Goal: Transaction & Acquisition: Purchase product/service

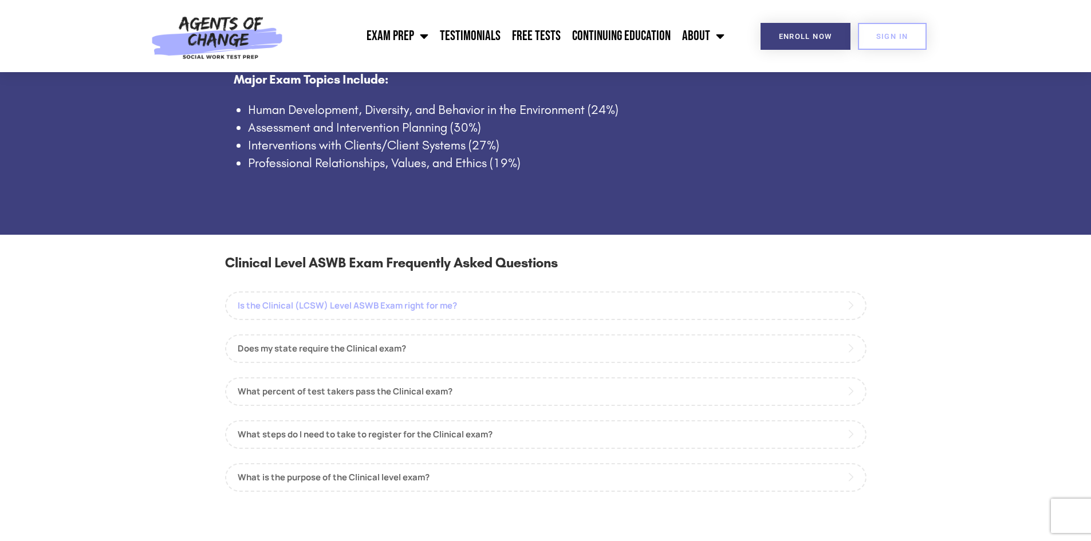
scroll to position [859, 0]
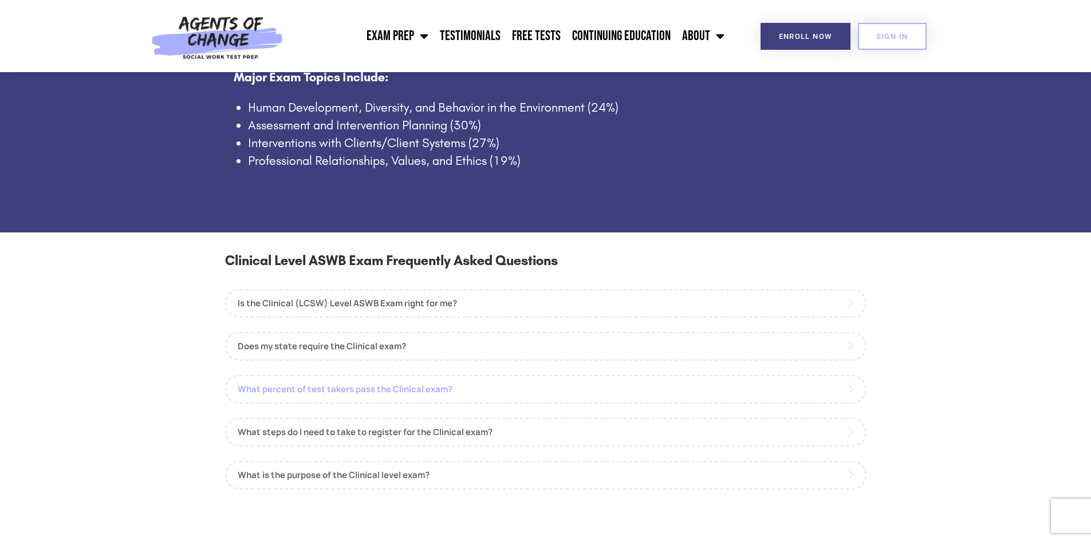
click at [400, 385] on link "What percent of test takers pass the Clinical exam?" at bounding box center [546, 389] width 642 height 29
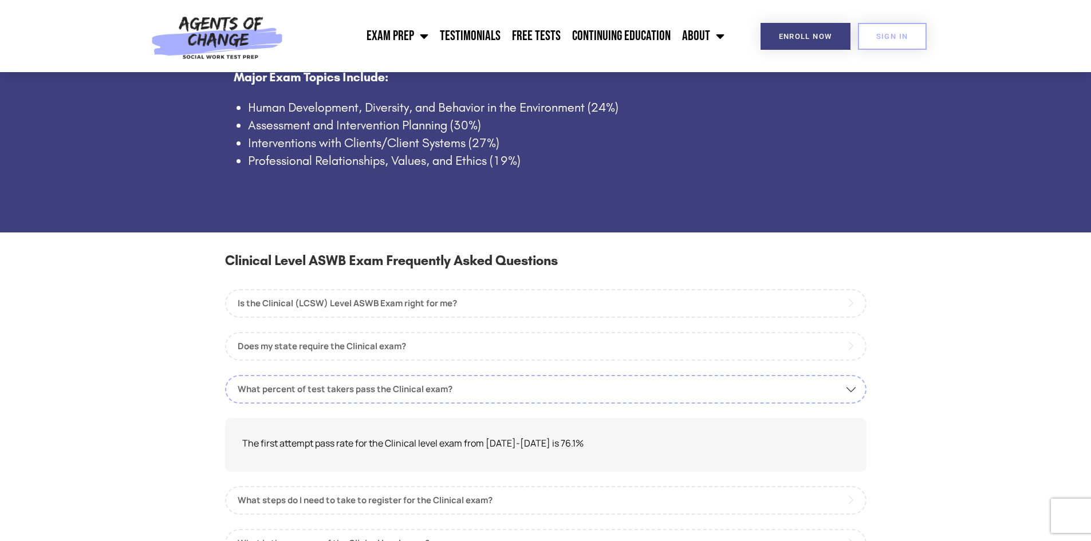
click at [173, 301] on section "Clinical Level ASWB Exam Frequently Asked Questions Is the Clinical (LCSW) Leve…" at bounding box center [545, 415] width 1091 height 365
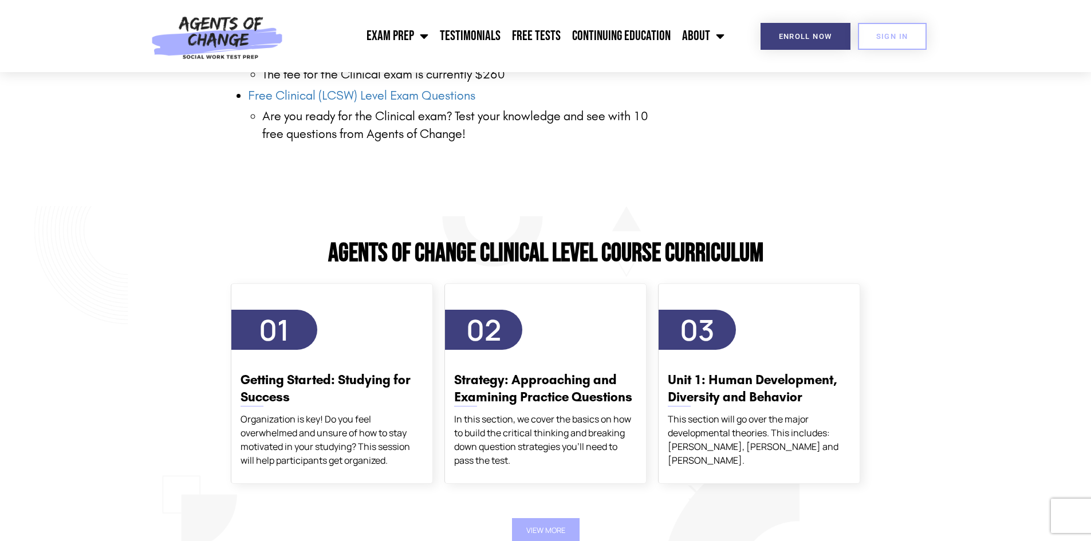
scroll to position [1948, 0]
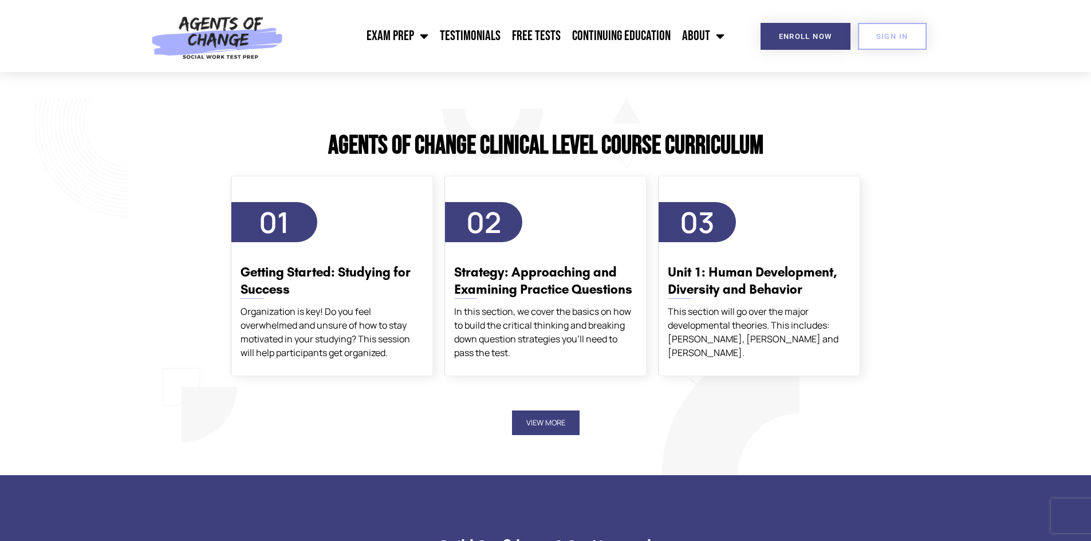
click at [550, 429] on button "View More" at bounding box center [546, 423] width 68 height 25
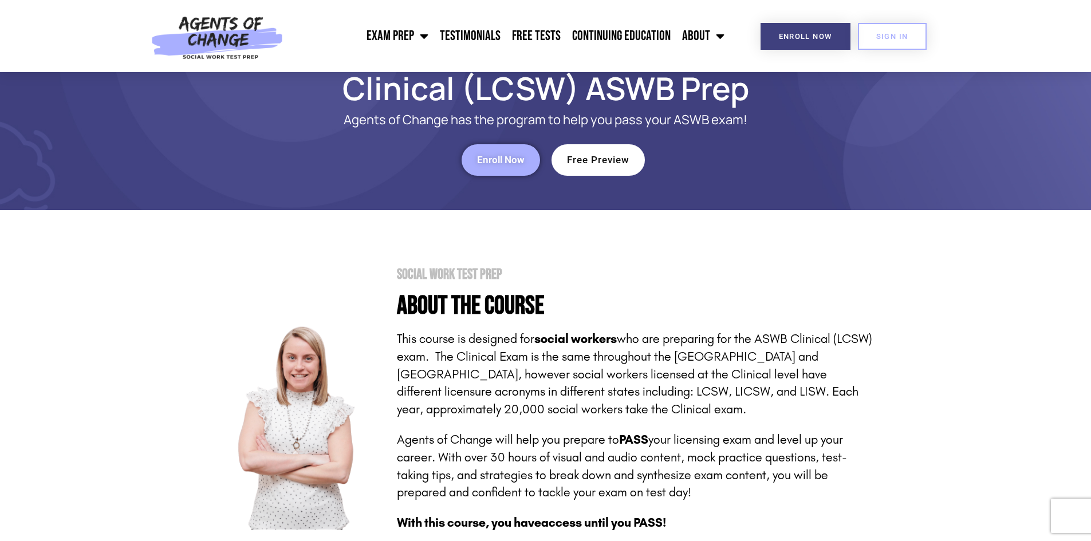
scroll to position [0, 0]
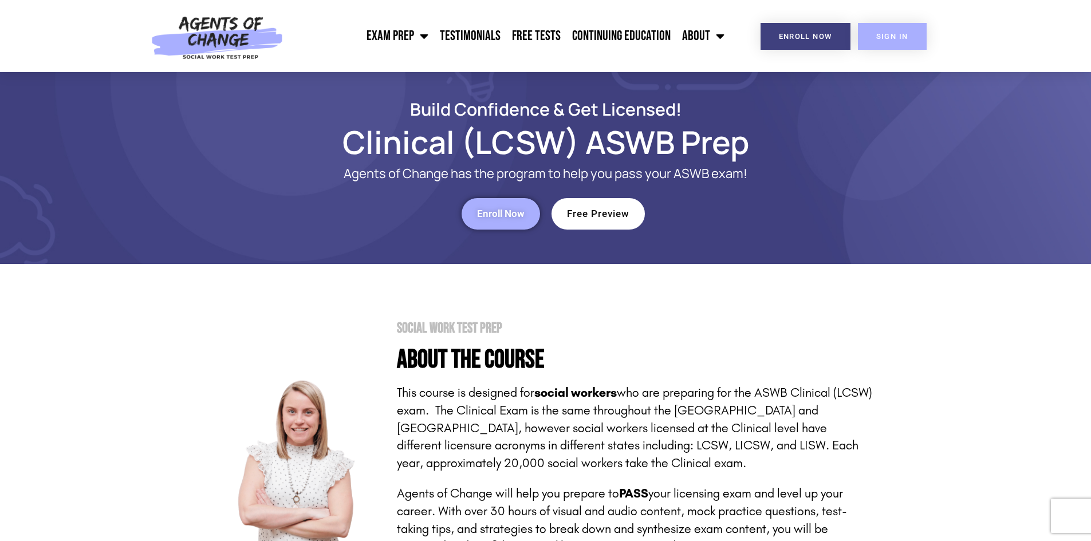
click at [900, 37] on span "SIGN IN" at bounding box center [893, 36] width 32 height 7
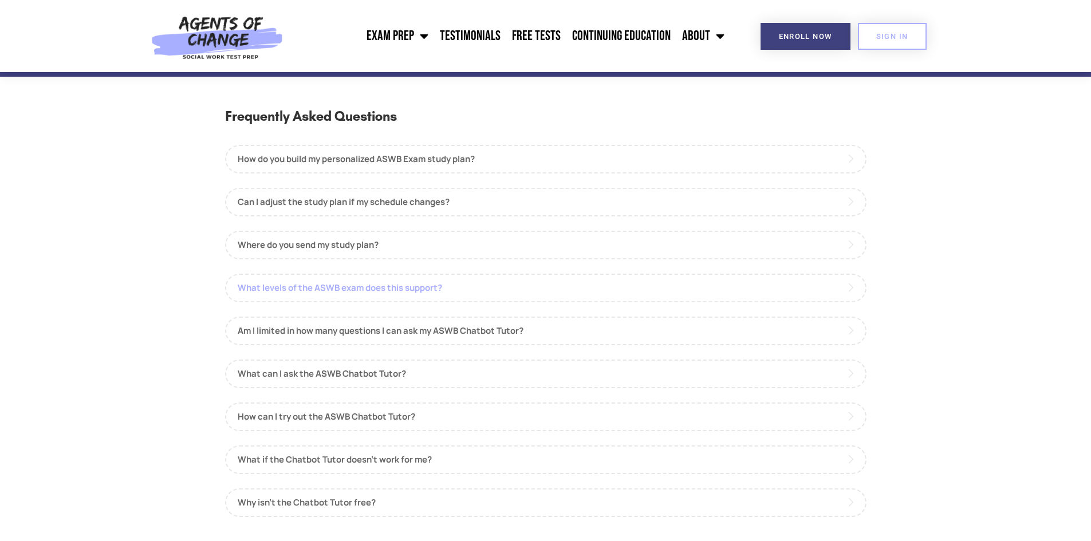
scroll to position [2406, 0]
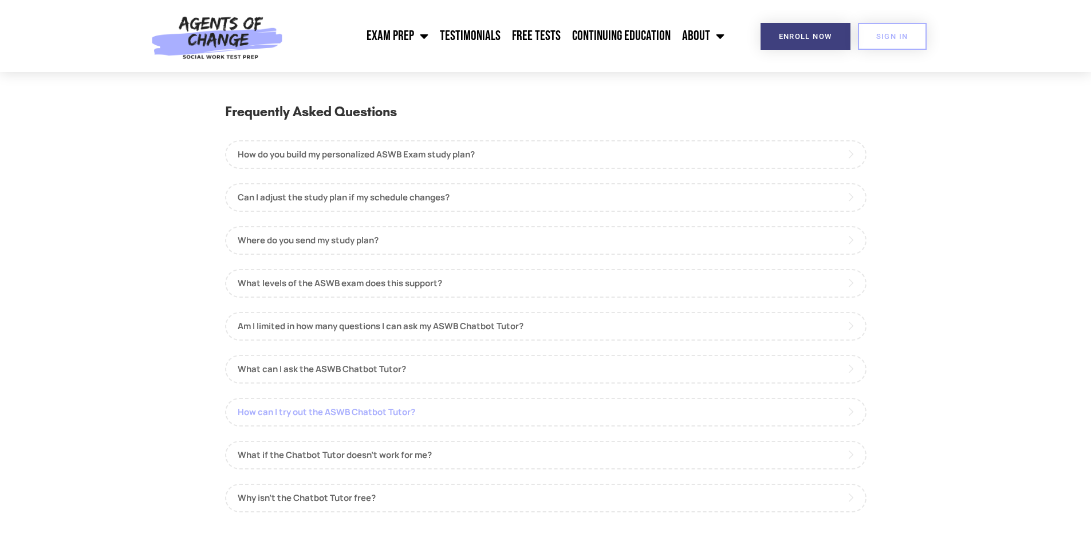
click at [391, 414] on link "How can I try out the ASWB Chatbot Tutor?" at bounding box center [546, 412] width 642 height 29
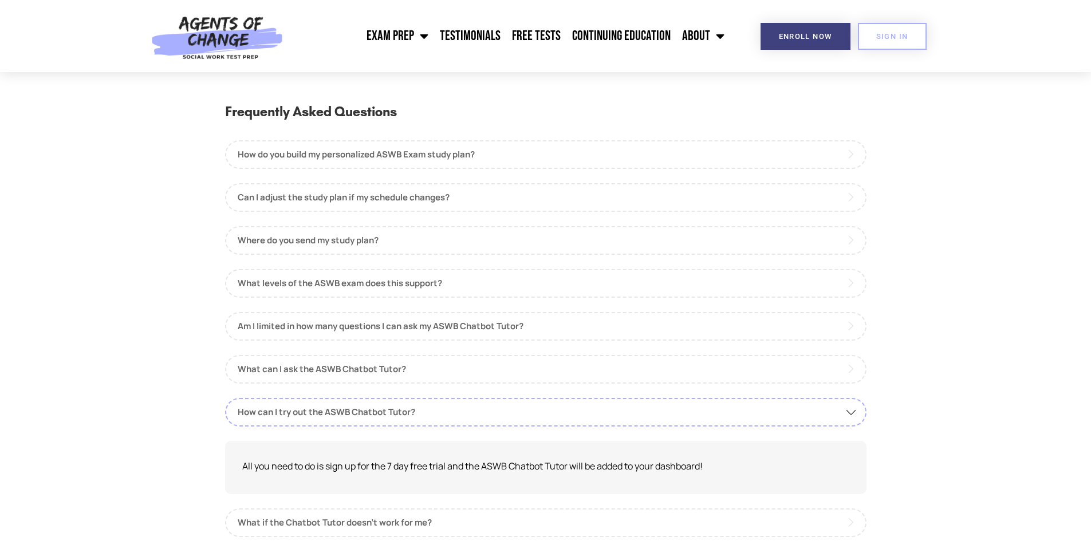
scroll to position [2693, 0]
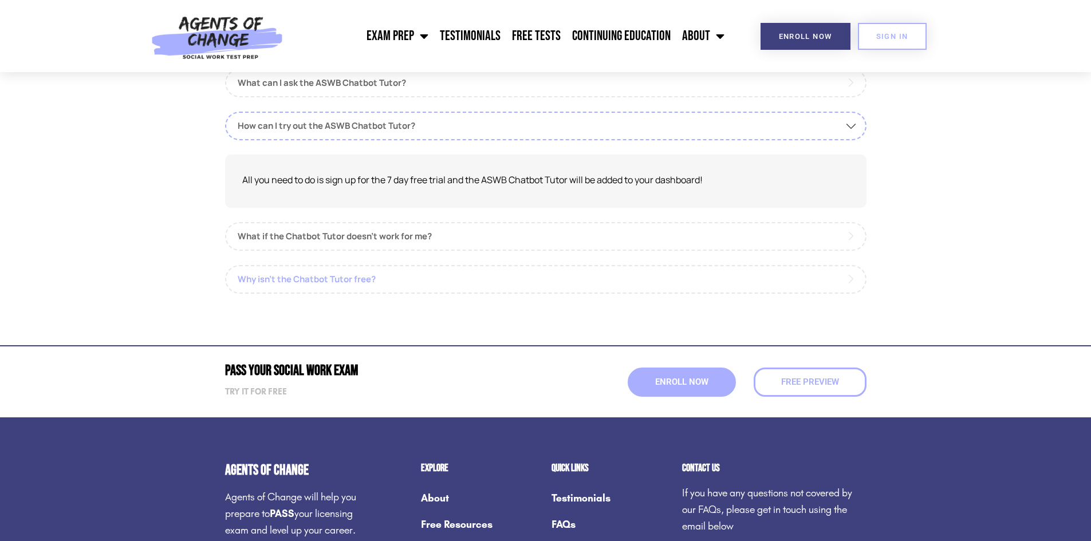
click at [347, 282] on link "Why isn't the Chatbot Tutor free?" at bounding box center [546, 279] width 642 height 29
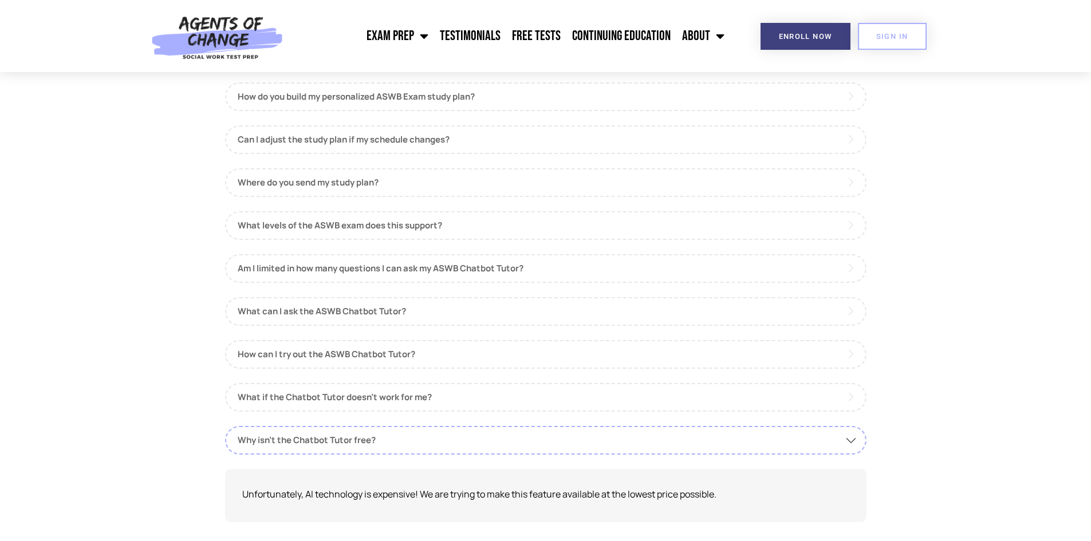
scroll to position [2464, 0]
click at [351, 315] on link "What can I ask the ASWB Chatbot Tutor?" at bounding box center [546, 312] width 642 height 29
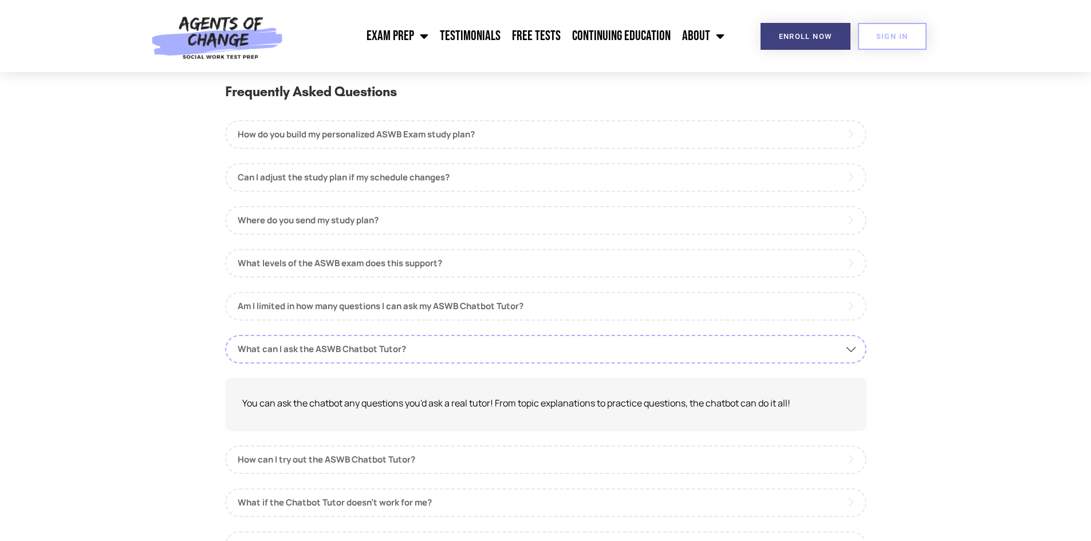
scroll to position [2406, 0]
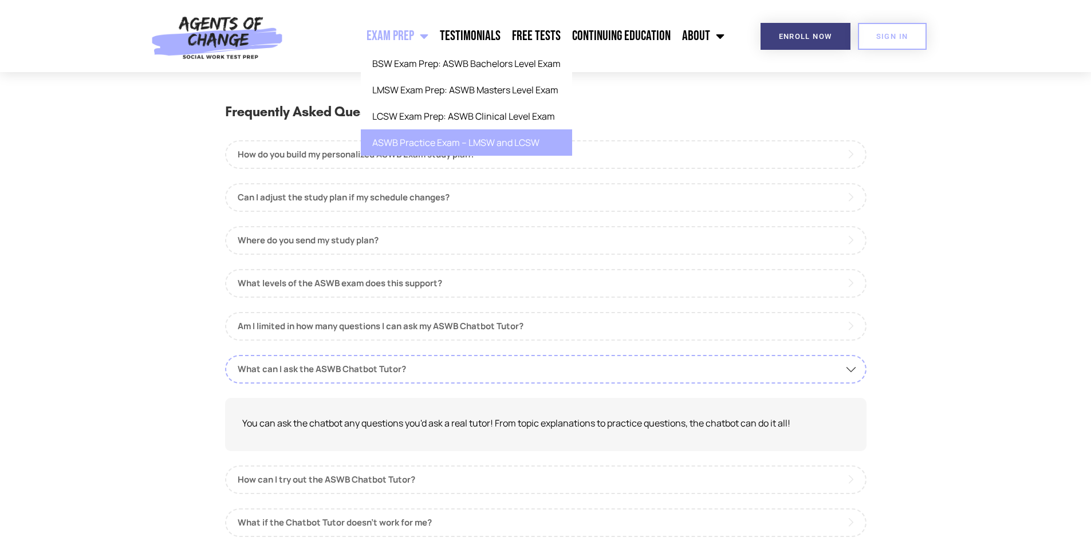
click at [467, 146] on link "ASWB Practice Exam – LMSW and LCSW" at bounding box center [466, 142] width 211 height 26
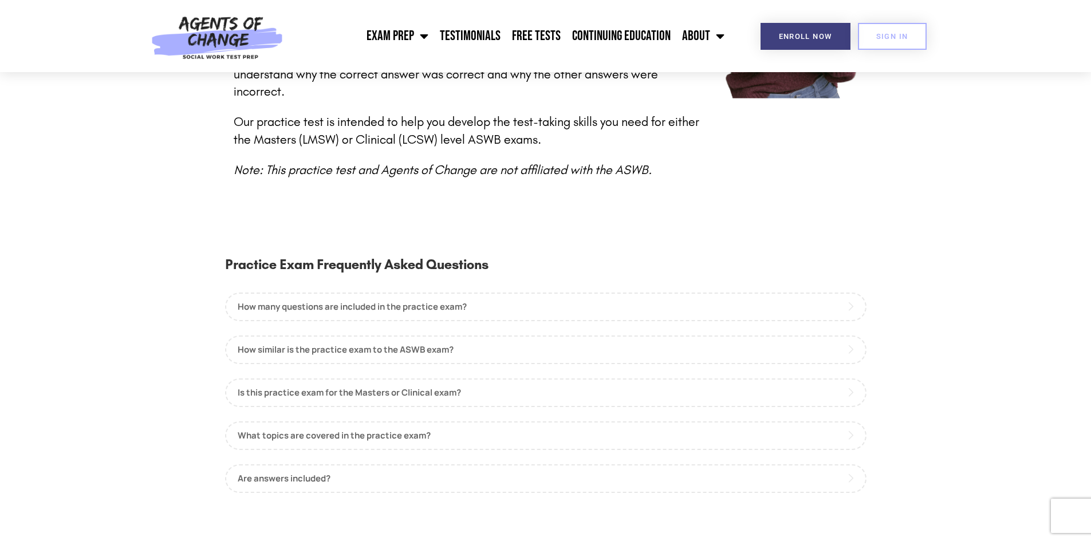
scroll to position [516, 0]
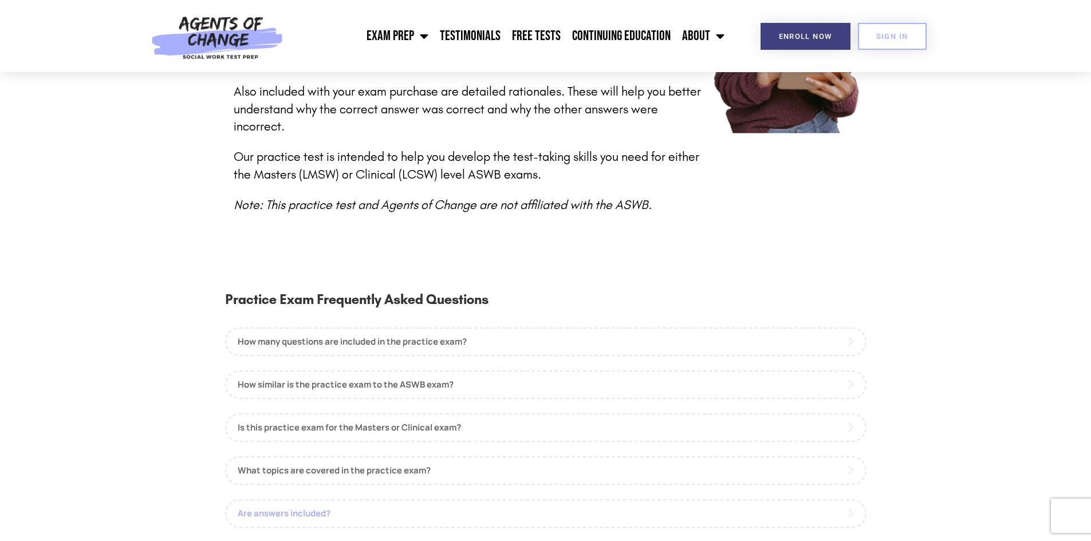
click at [316, 500] on link "Are answers included?" at bounding box center [546, 514] width 642 height 29
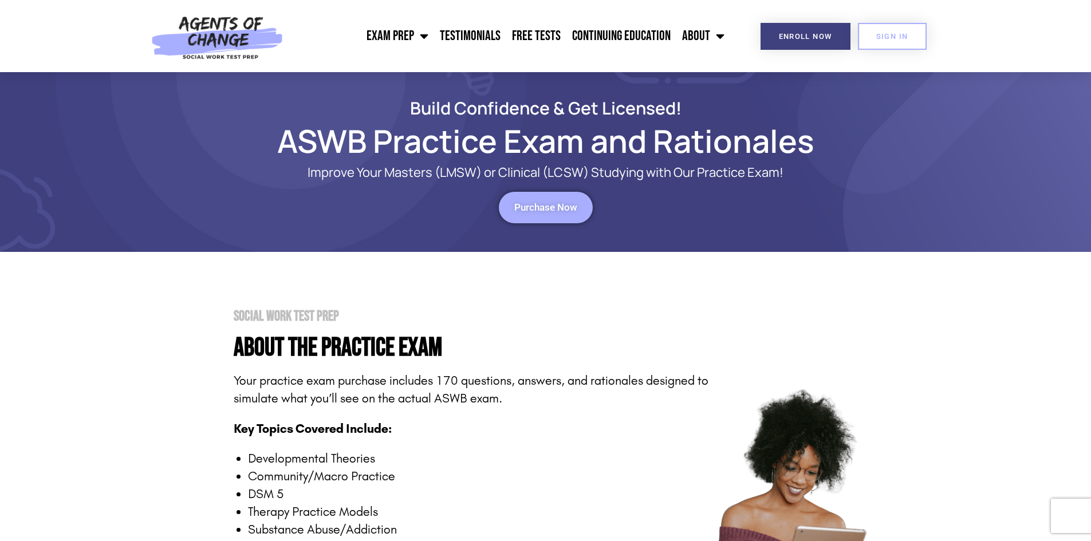
scroll to position [0, 0]
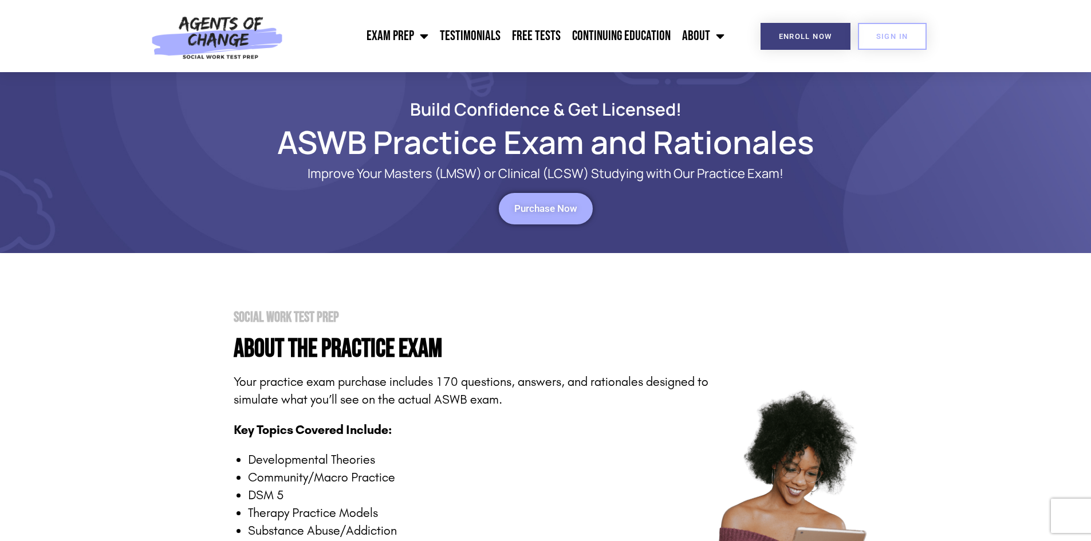
click at [544, 217] on link "Purchase Now" at bounding box center [546, 209] width 94 height 32
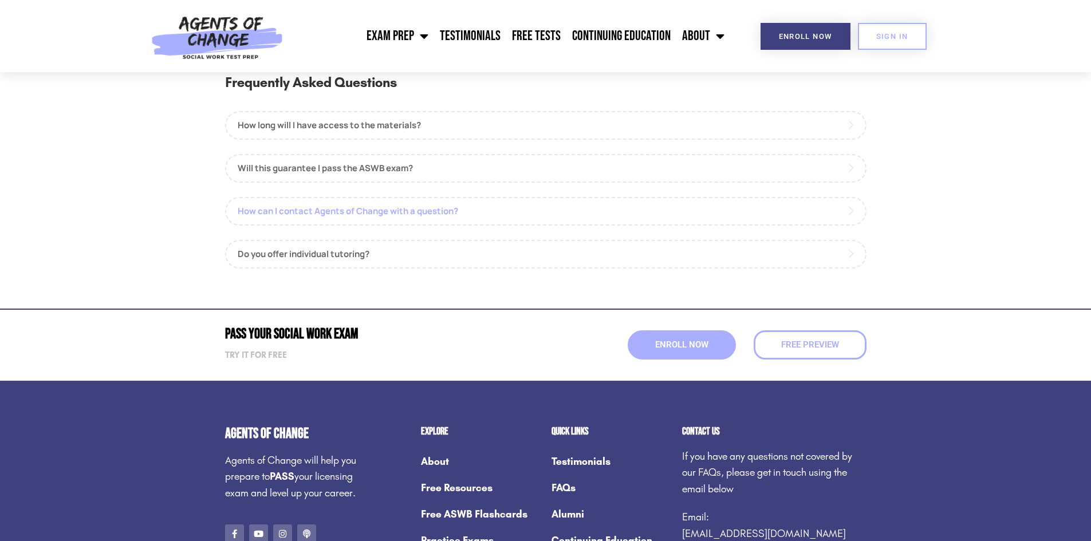
scroll to position [1146, 0]
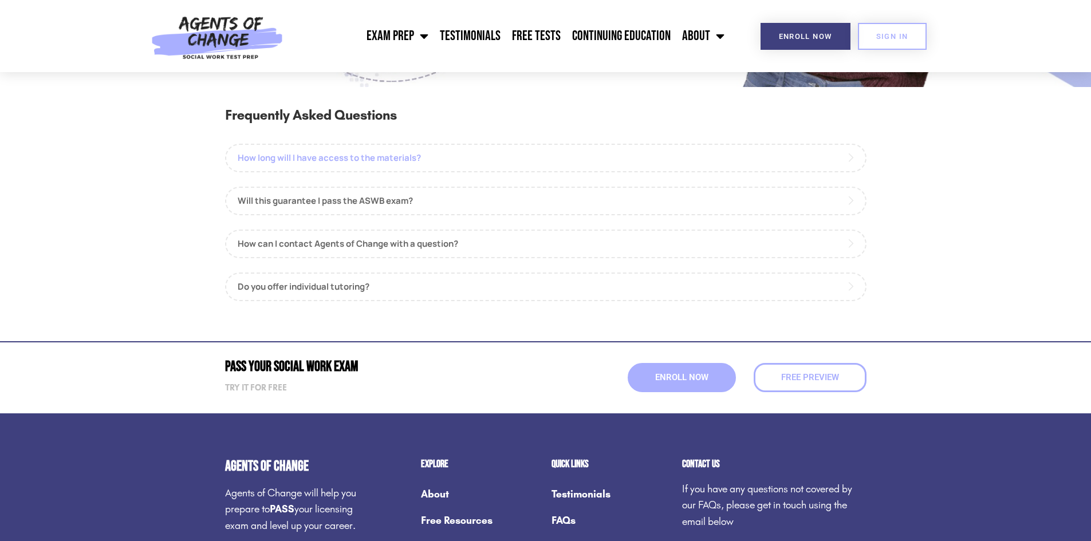
click at [268, 159] on link "How long will I have access to the materials?" at bounding box center [546, 158] width 642 height 29
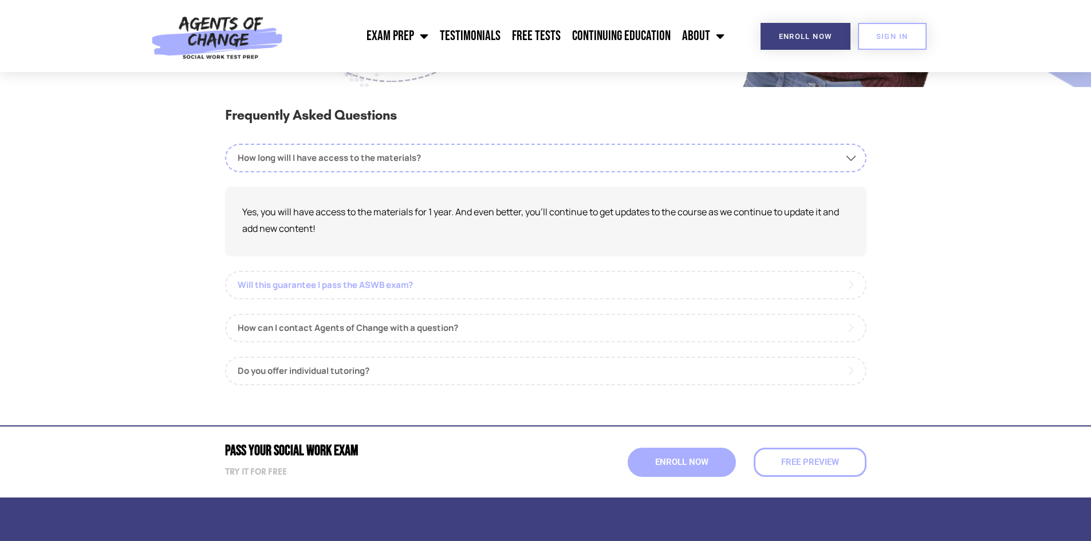
click at [349, 282] on link "Will this guarantee I pass the ASWB exam?" at bounding box center [546, 285] width 642 height 29
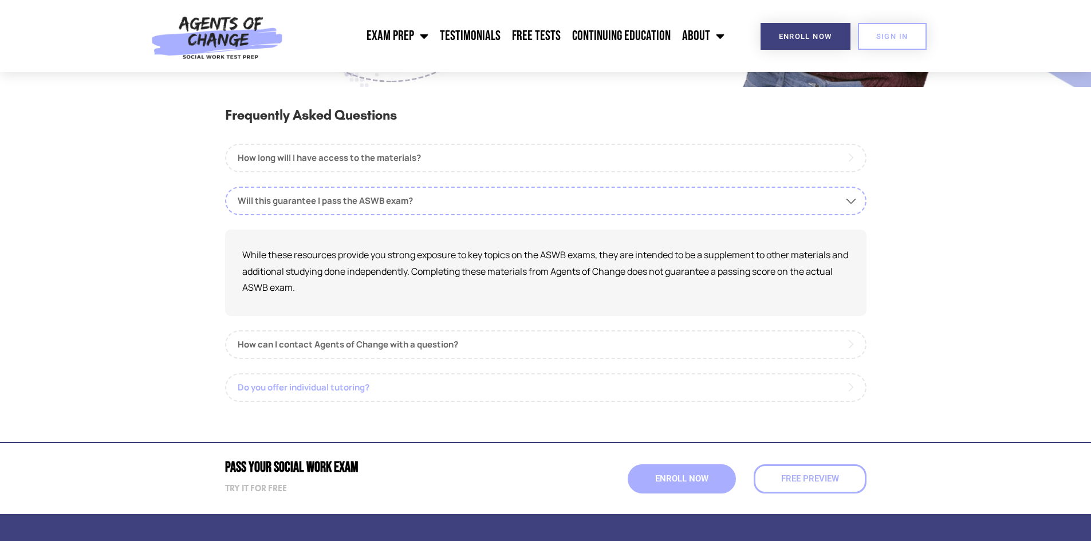
click at [313, 387] on link "Do you offer individual tutoring?" at bounding box center [546, 388] width 642 height 29
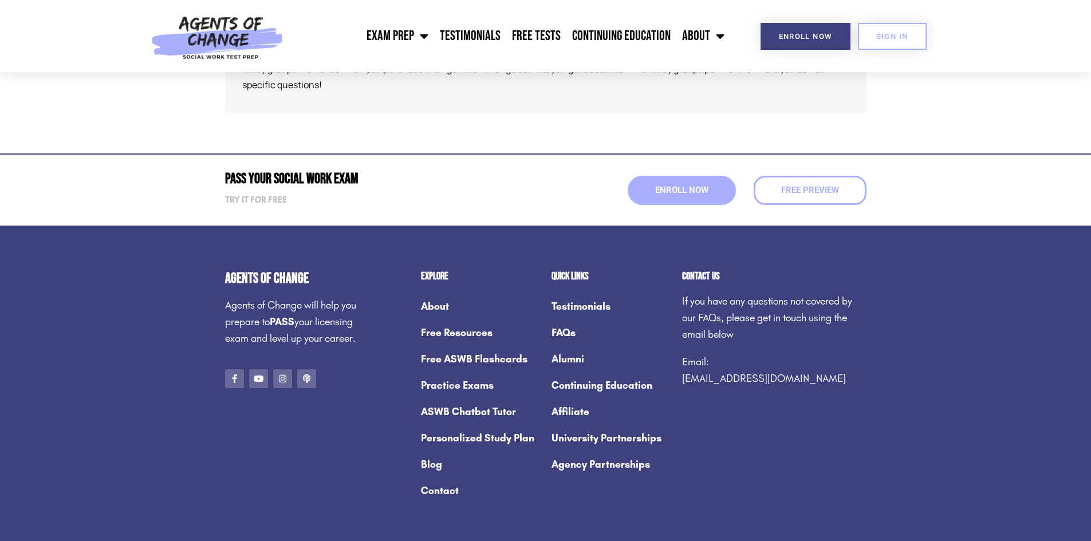
scroll to position [1490, 0]
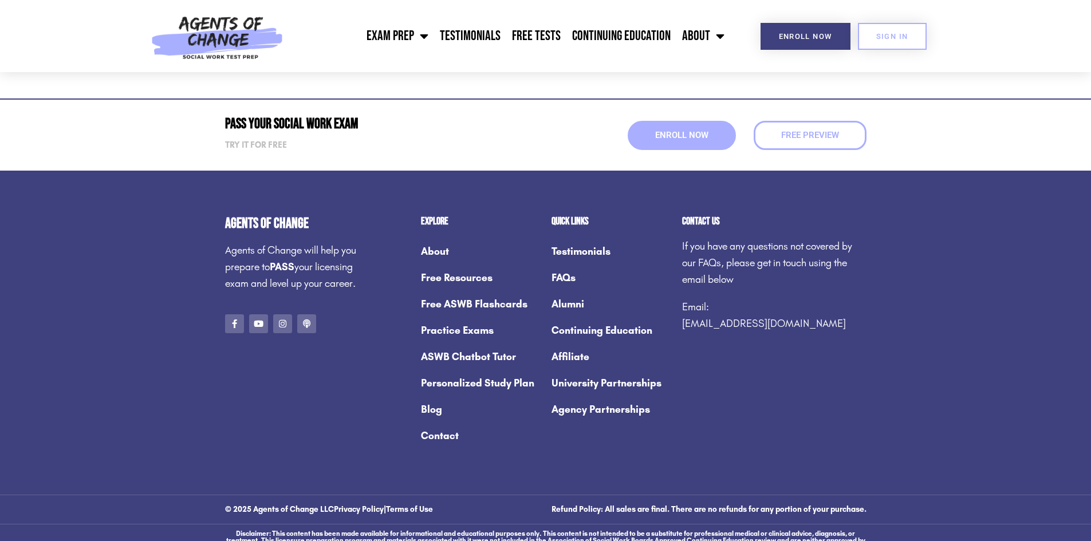
click at [459, 359] on link "ASWB Chatbot Tutor" at bounding box center [480, 357] width 119 height 26
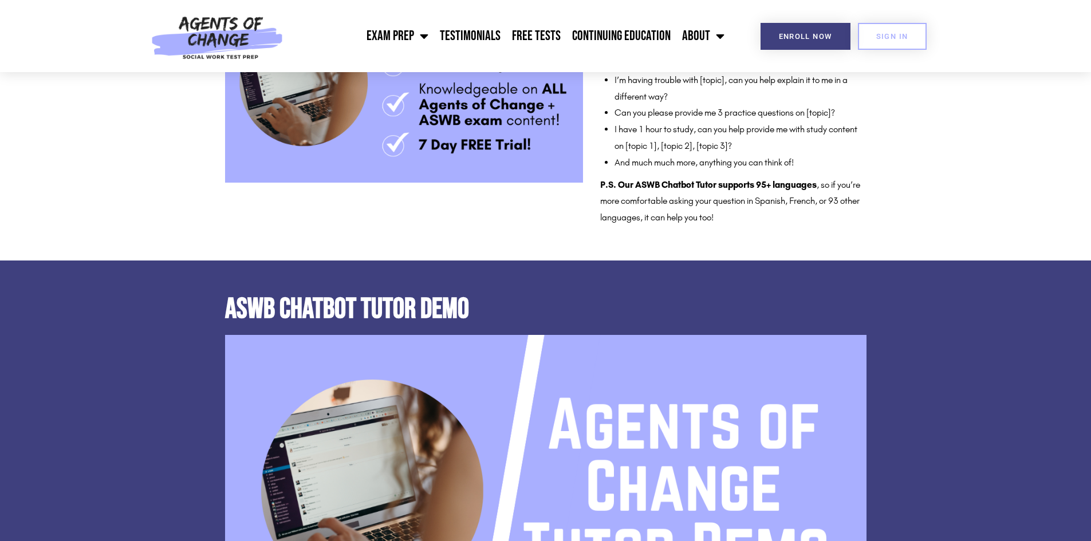
scroll to position [115, 0]
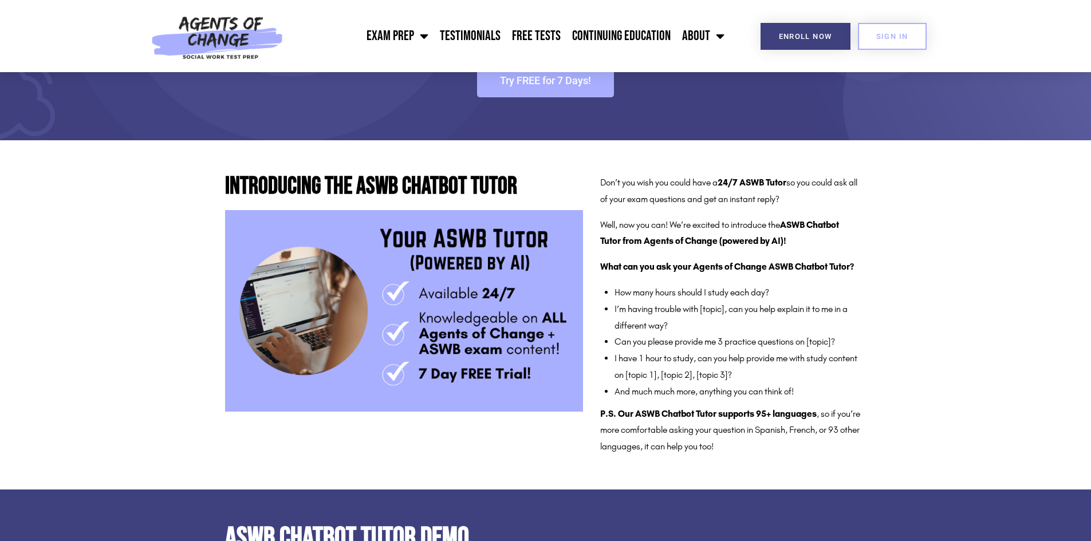
click at [469, 329] on img at bounding box center [404, 311] width 358 height 202
